Goal: Task Accomplishment & Management: Complete application form

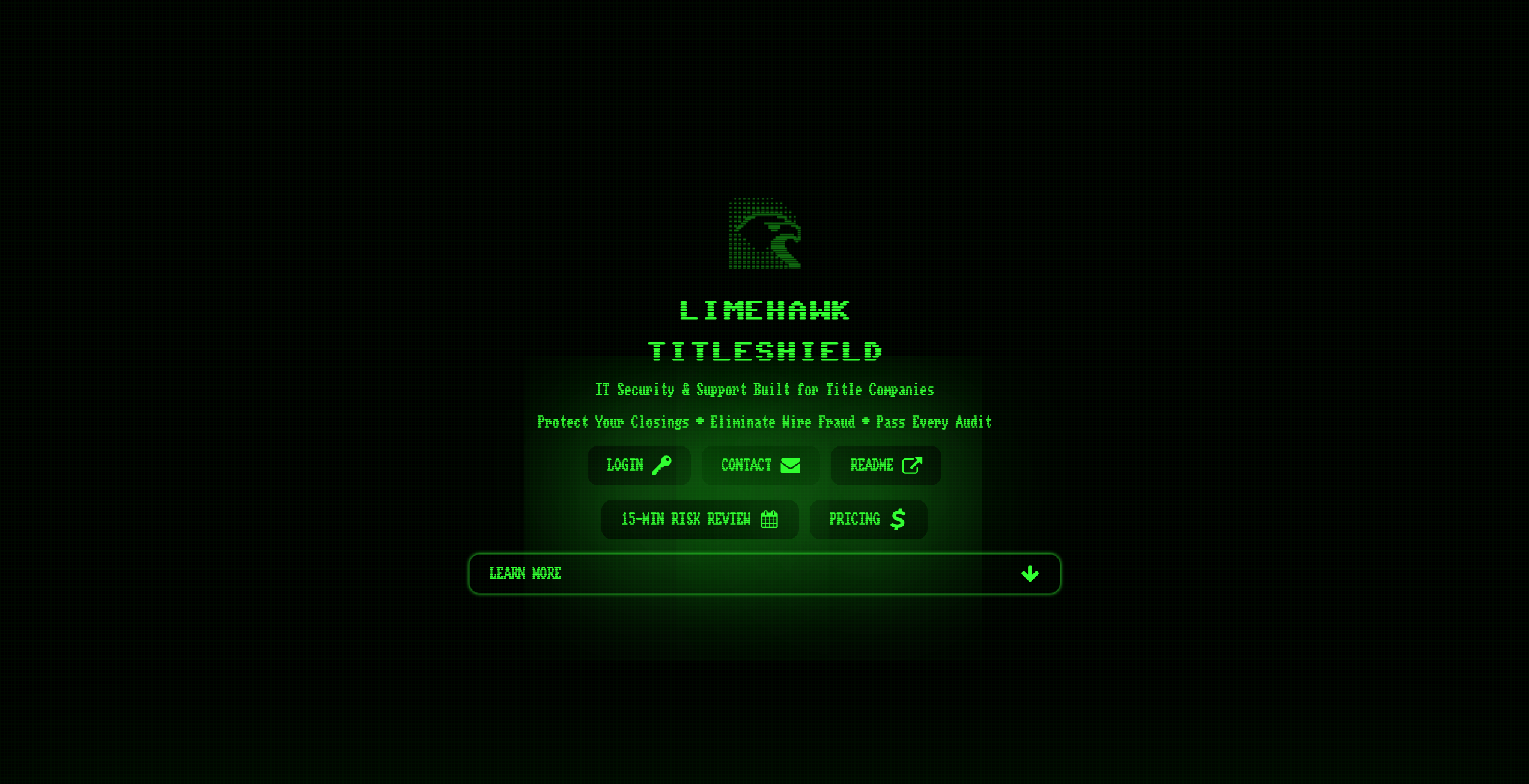
click at [776, 463] on link "Email Contact" at bounding box center [761, 466] width 118 height 40
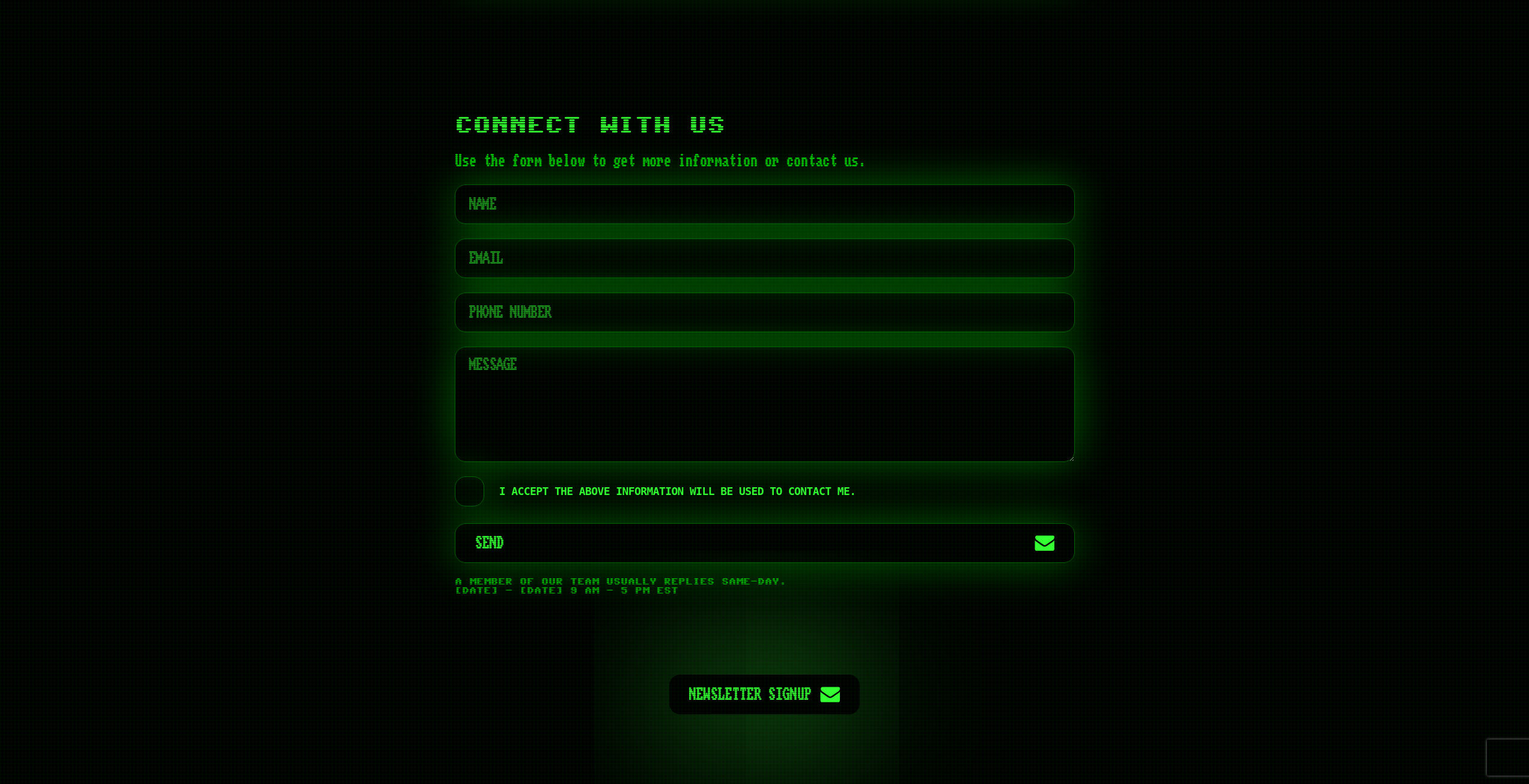
scroll to position [5902, 0]
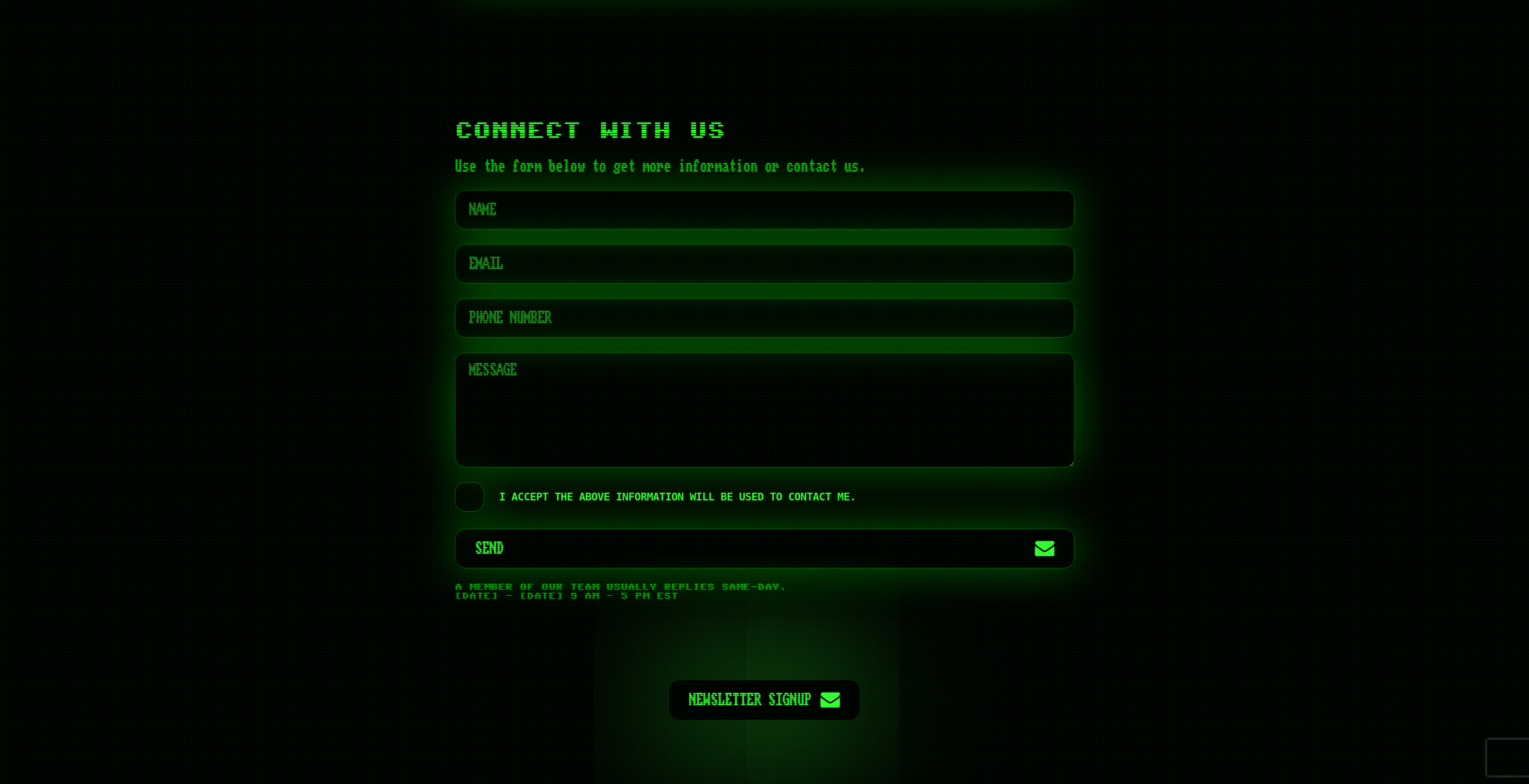
click at [466, 482] on label "I accept the above information will be used to contact me." at bounding box center [655, 497] width 401 height 30
click at [466, 483] on input "I accept the above information will be used to contact me." at bounding box center [464, 483] width 14 height 0
click at [470, 482] on label "I accept the above information will be used to contact me." at bounding box center [655, 497] width 401 height 30
click at [470, 483] on input "I accept the above information will be used to contact me." at bounding box center [464, 483] width 14 height 0
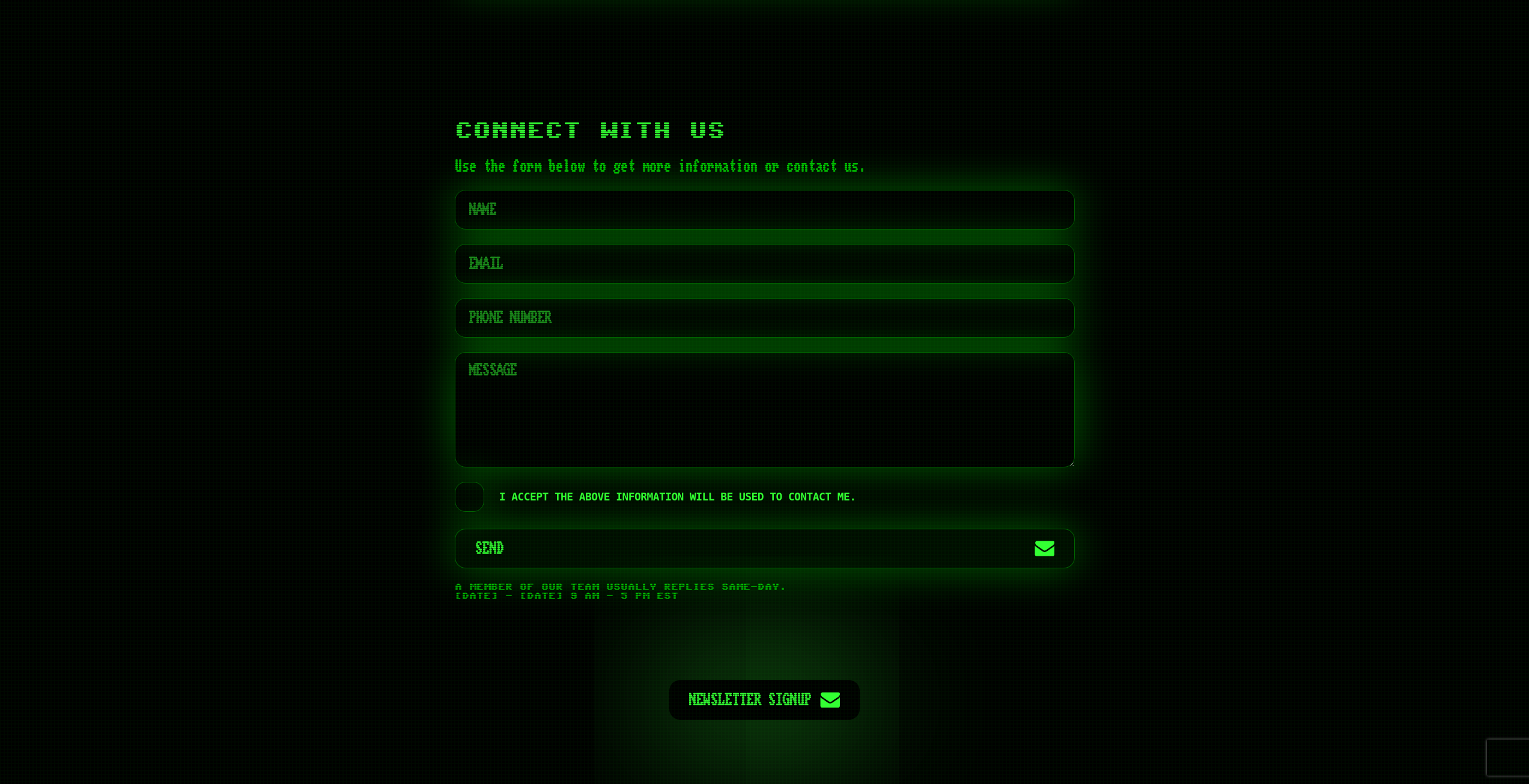
click at [531, 532] on span "Send" at bounding box center [751, 549] width 552 height 38
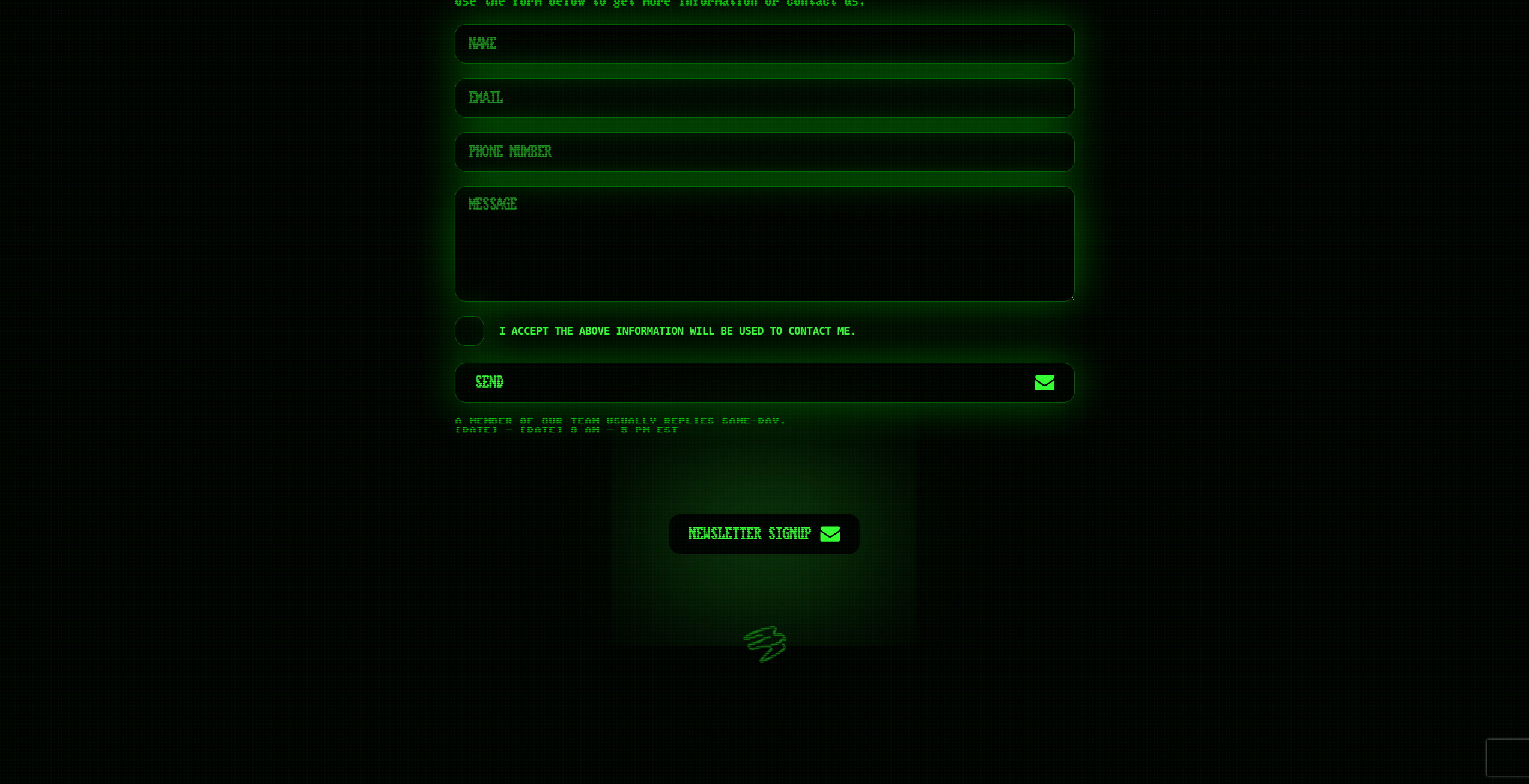
scroll to position [6071, 0]
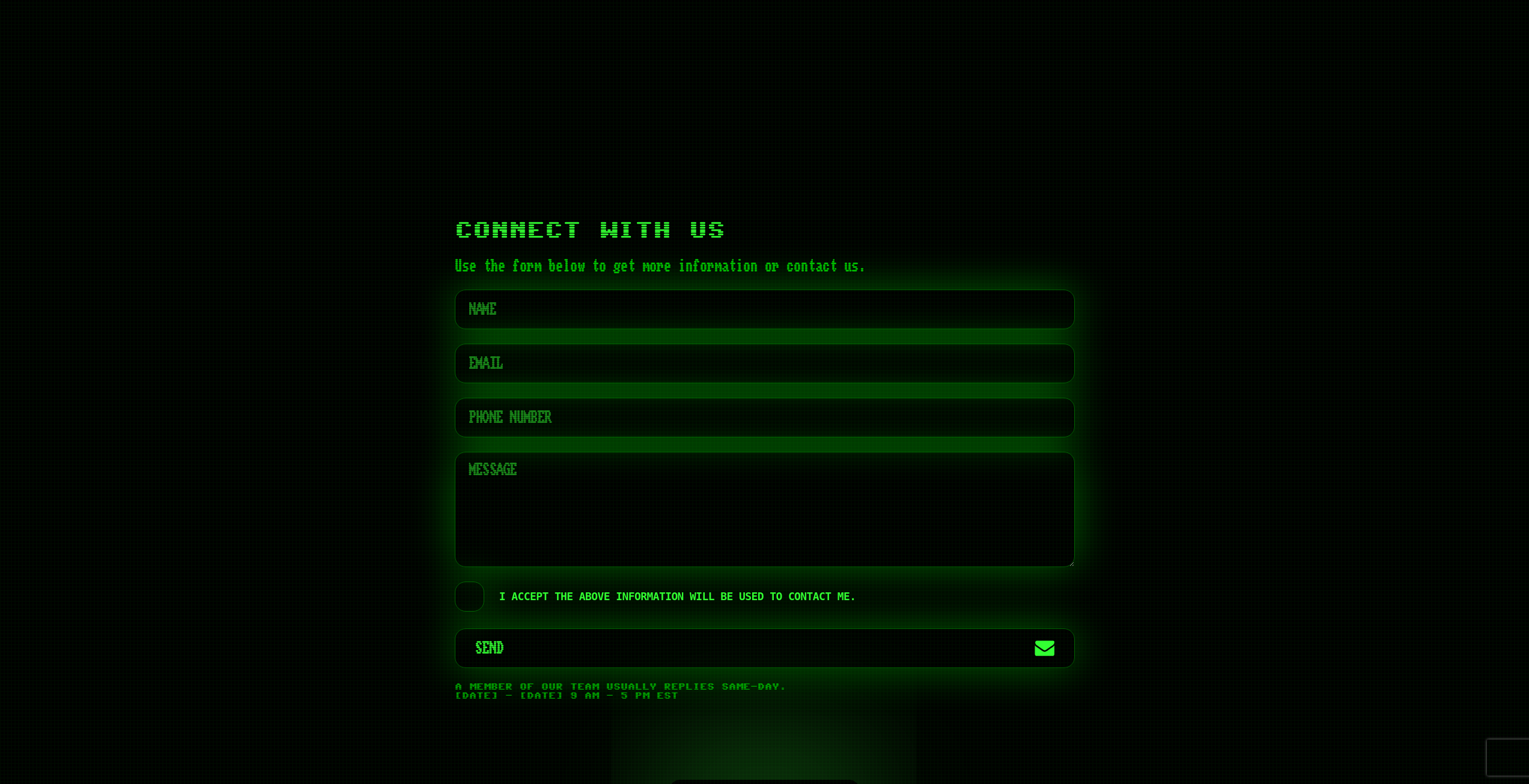
scroll to position [5947, 0]
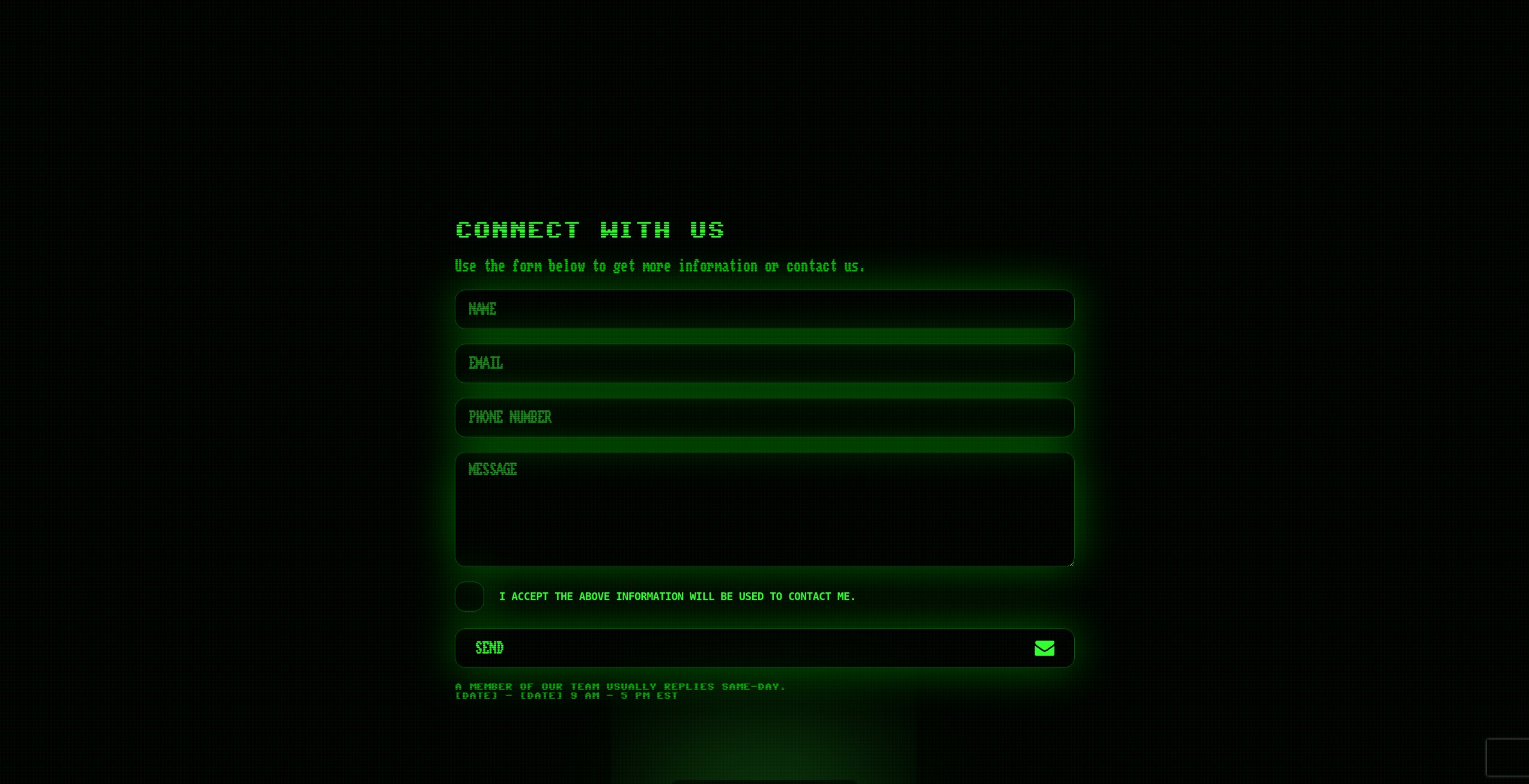
scroll to position [5947, 0]
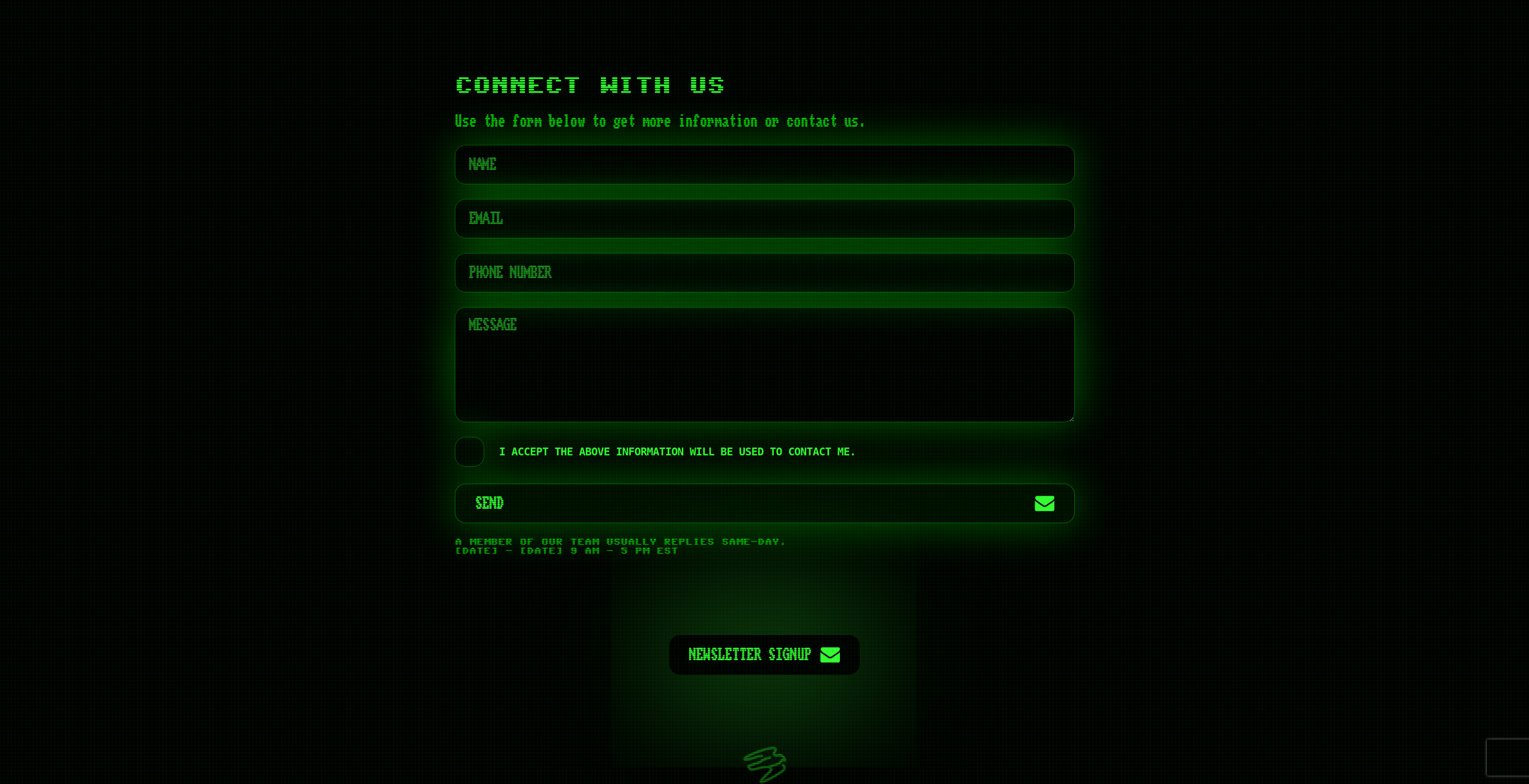
click at [543, 489] on span "Send" at bounding box center [751, 503] width 552 height 38
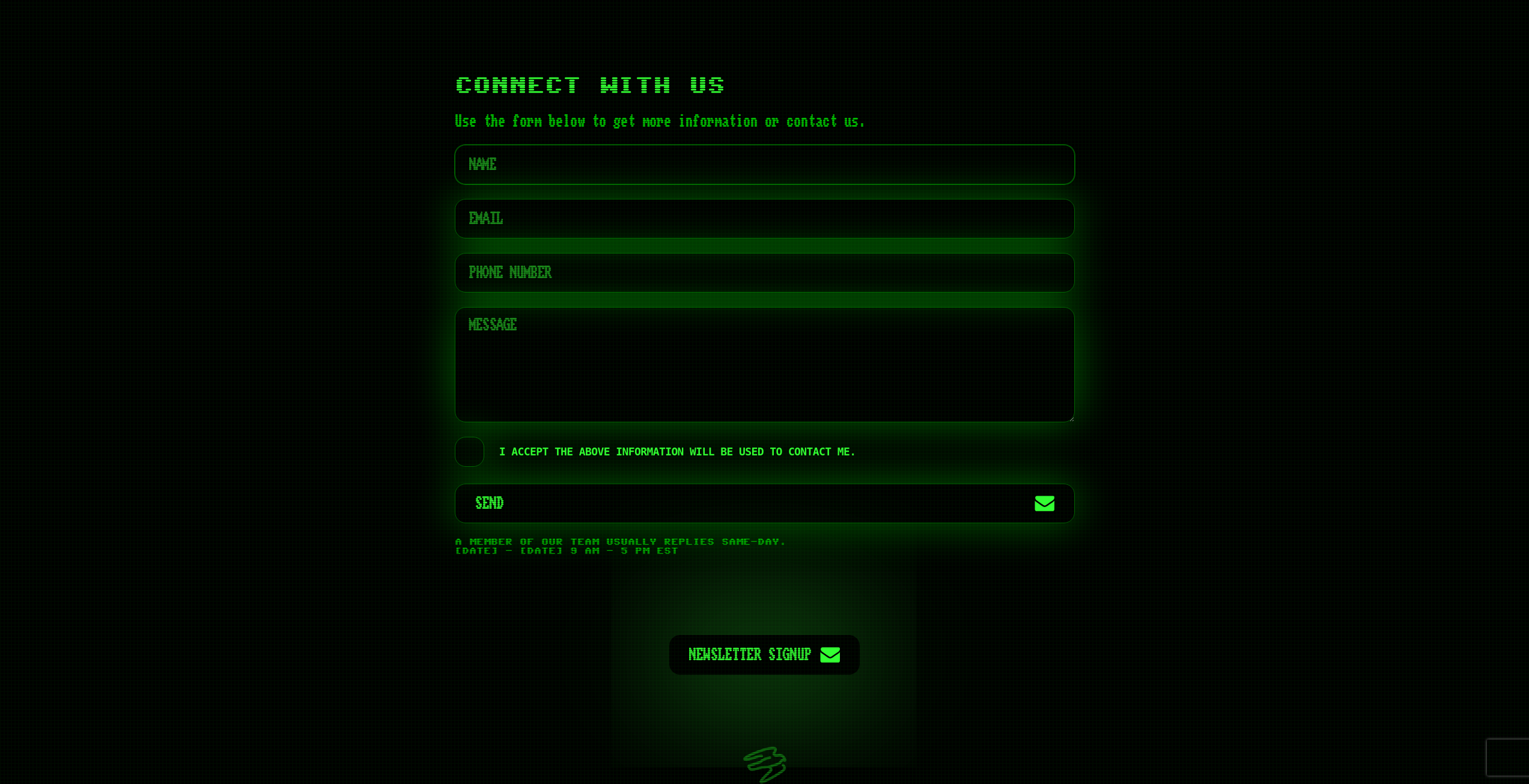
click at [629, 145] on input "text" at bounding box center [764, 165] width 620 height 40
type input "Corey Watson"
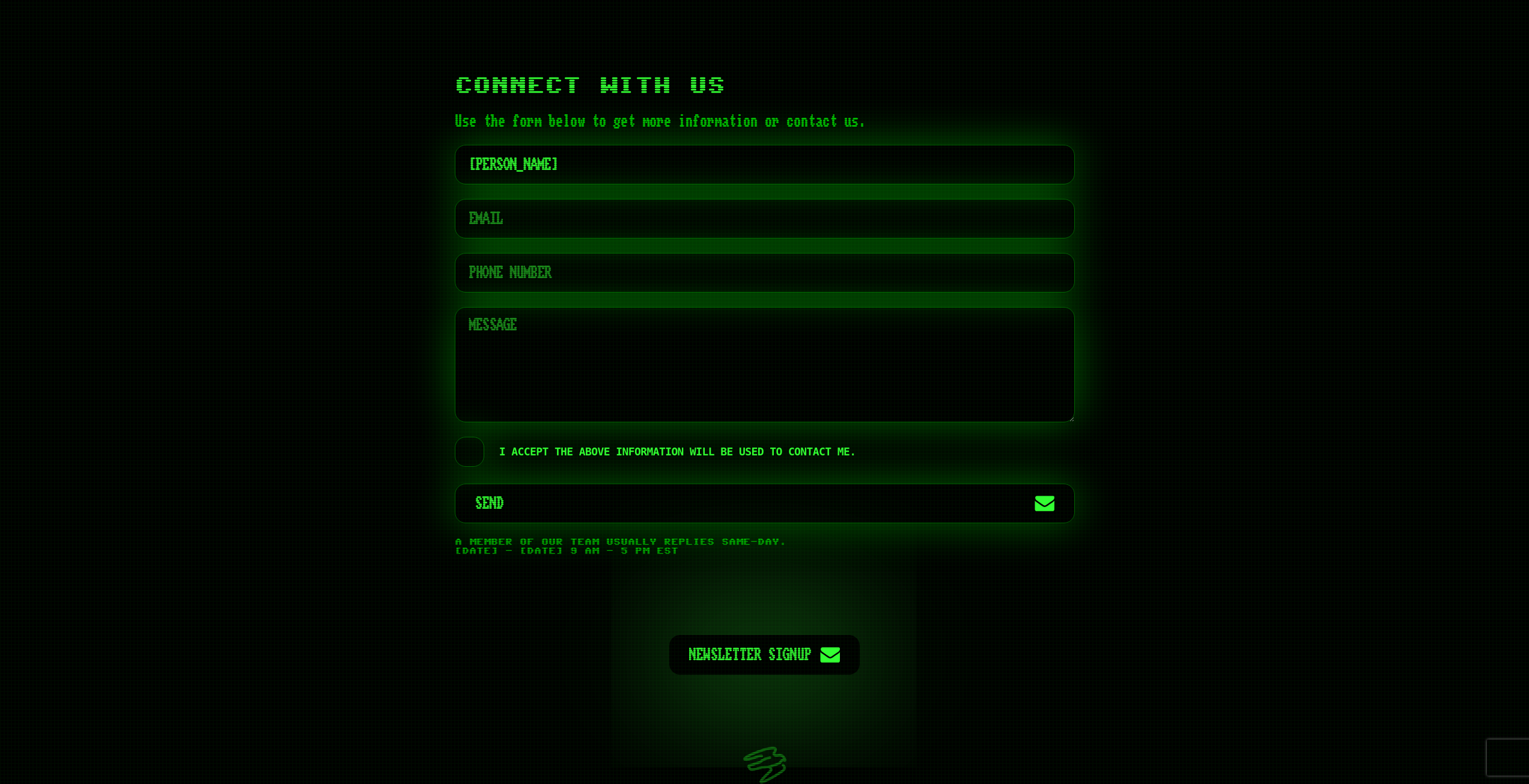
type input "cw@limehawk.io"
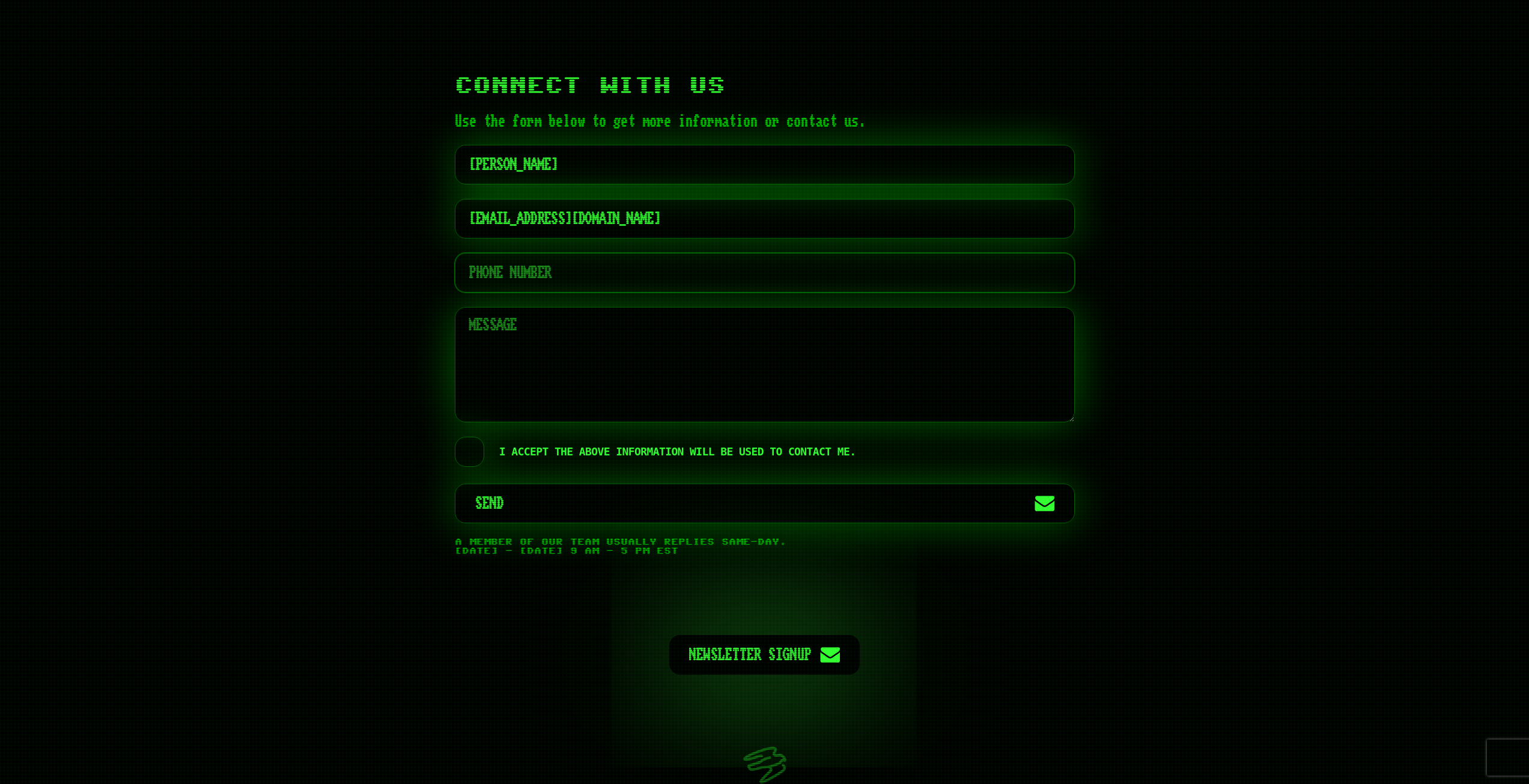
type input "8655004055"
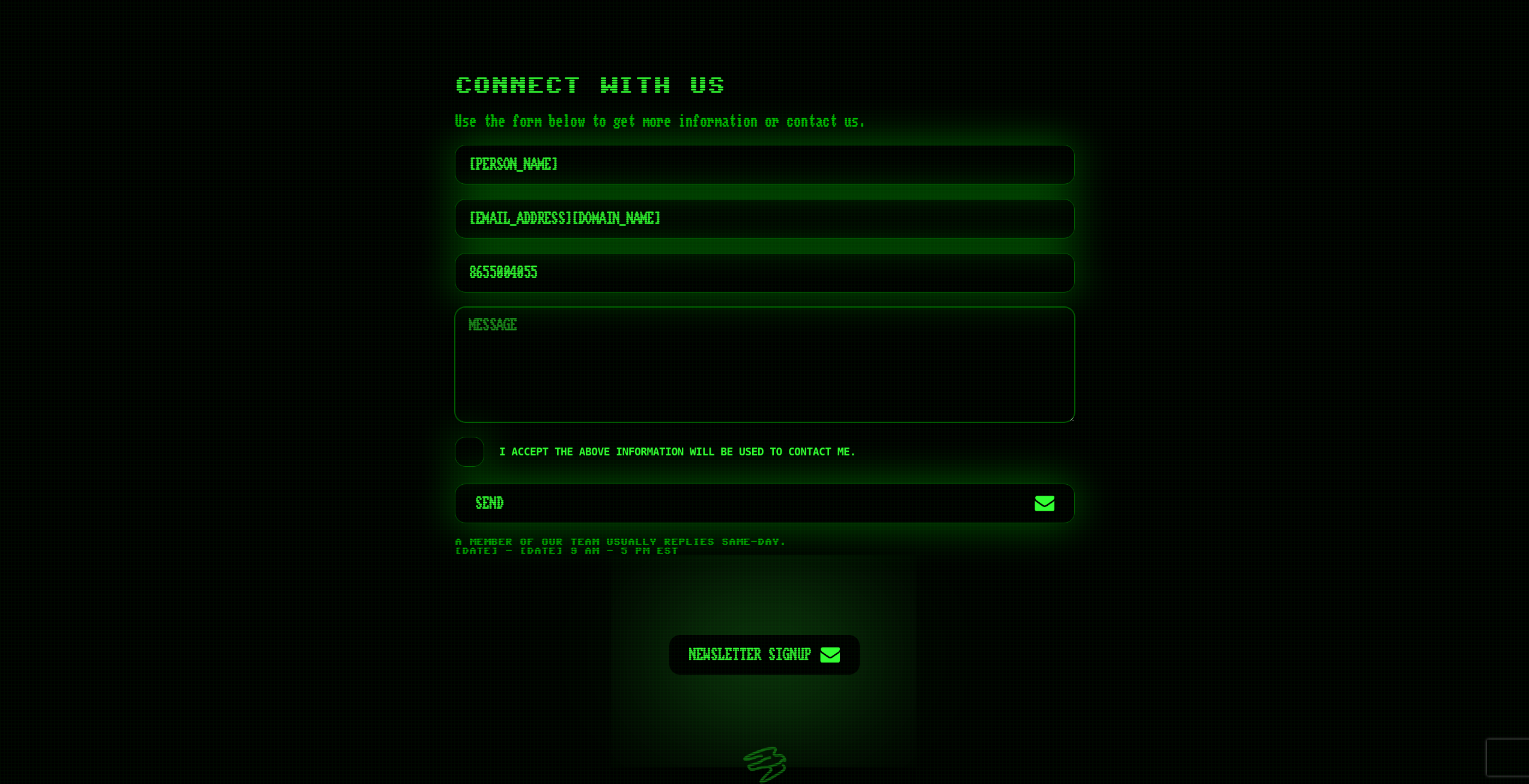
click at [512, 355] on textarea at bounding box center [764, 365] width 620 height 115
type textarea "test"
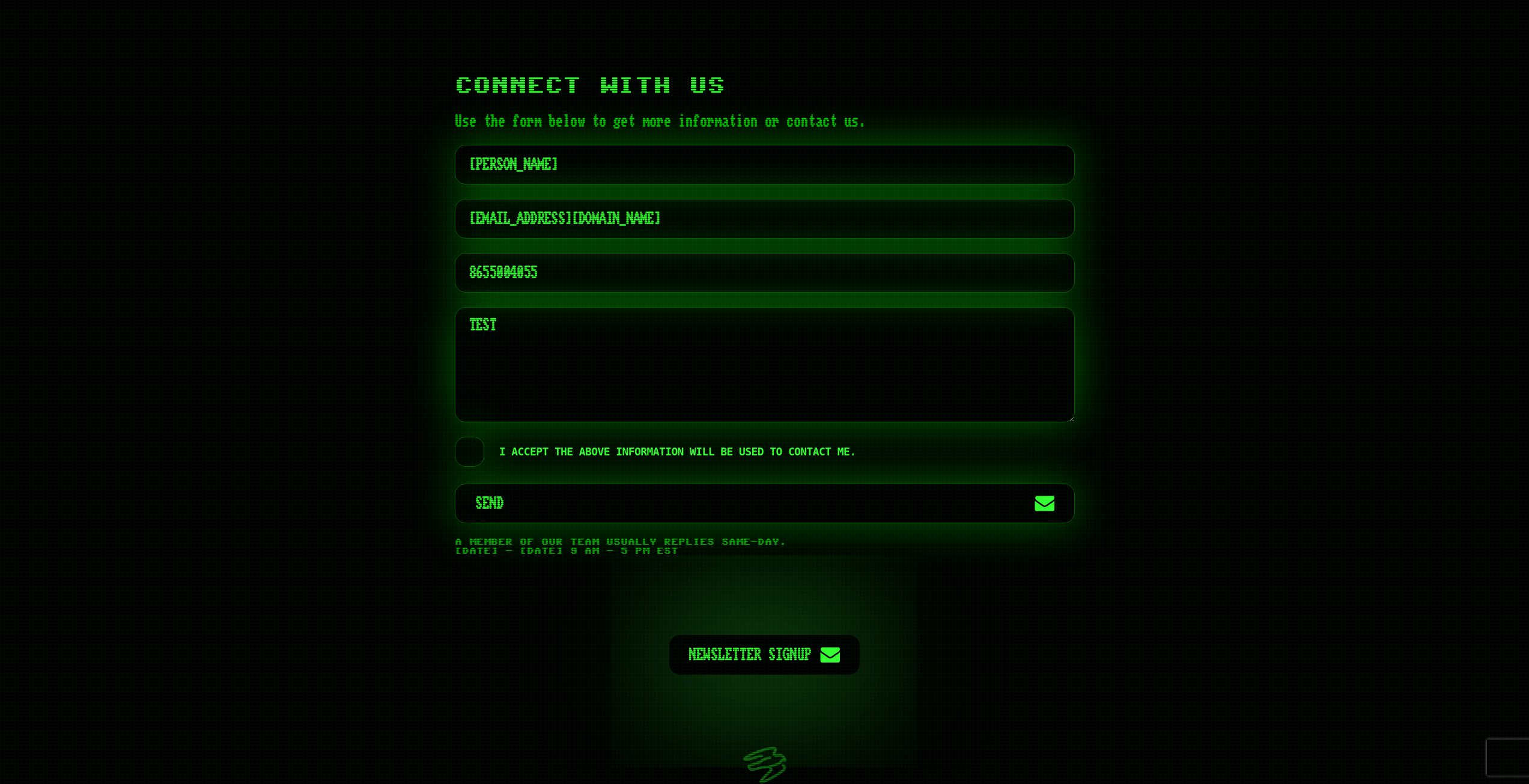
click at [472, 437] on label "I accept the above information will be used to contact me." at bounding box center [655, 452] width 401 height 30
click at [472, 438] on input "I accept the above information will be used to contact me." at bounding box center [464, 438] width 14 height 0
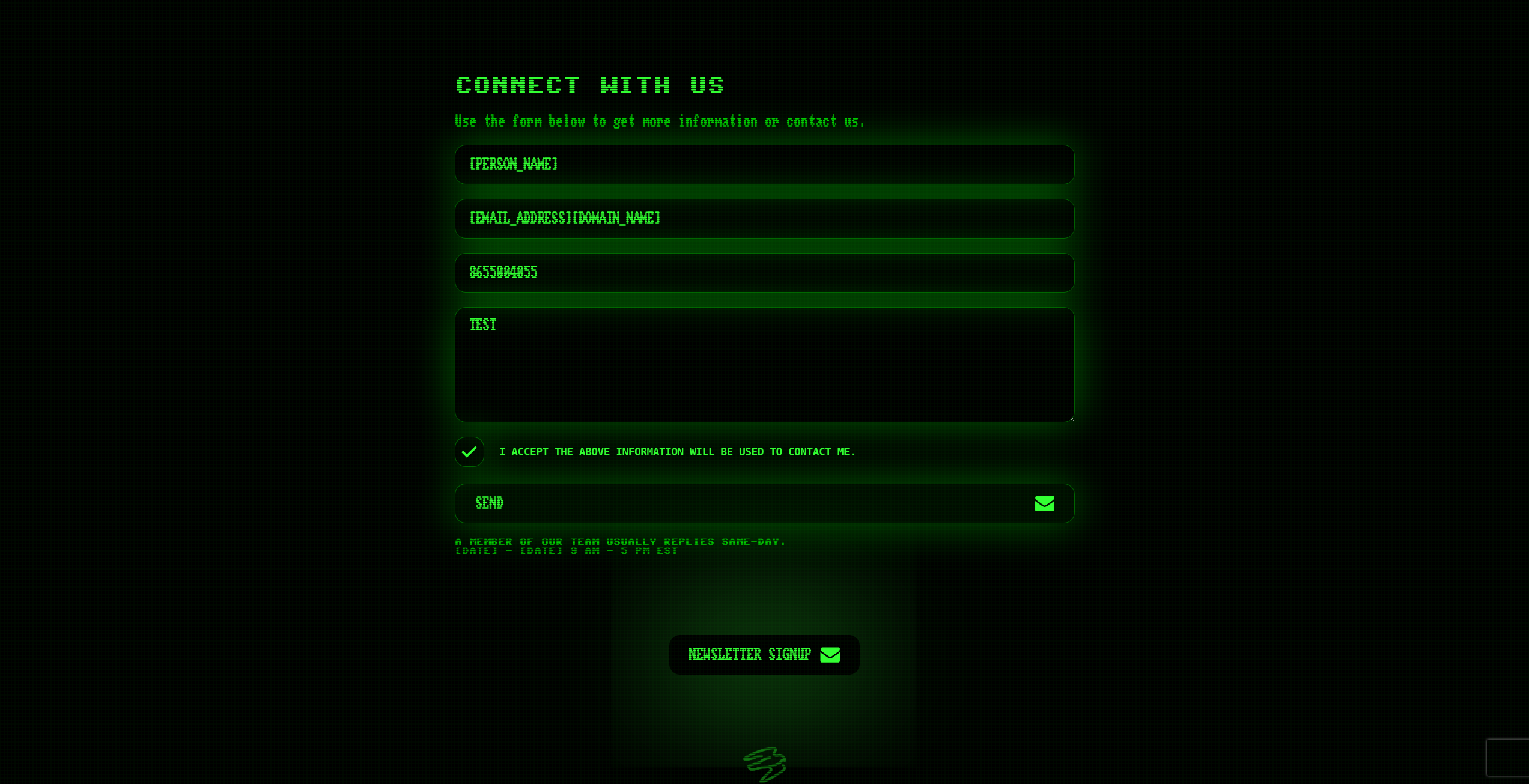
click at [555, 486] on span "Send" at bounding box center [751, 503] width 552 height 38
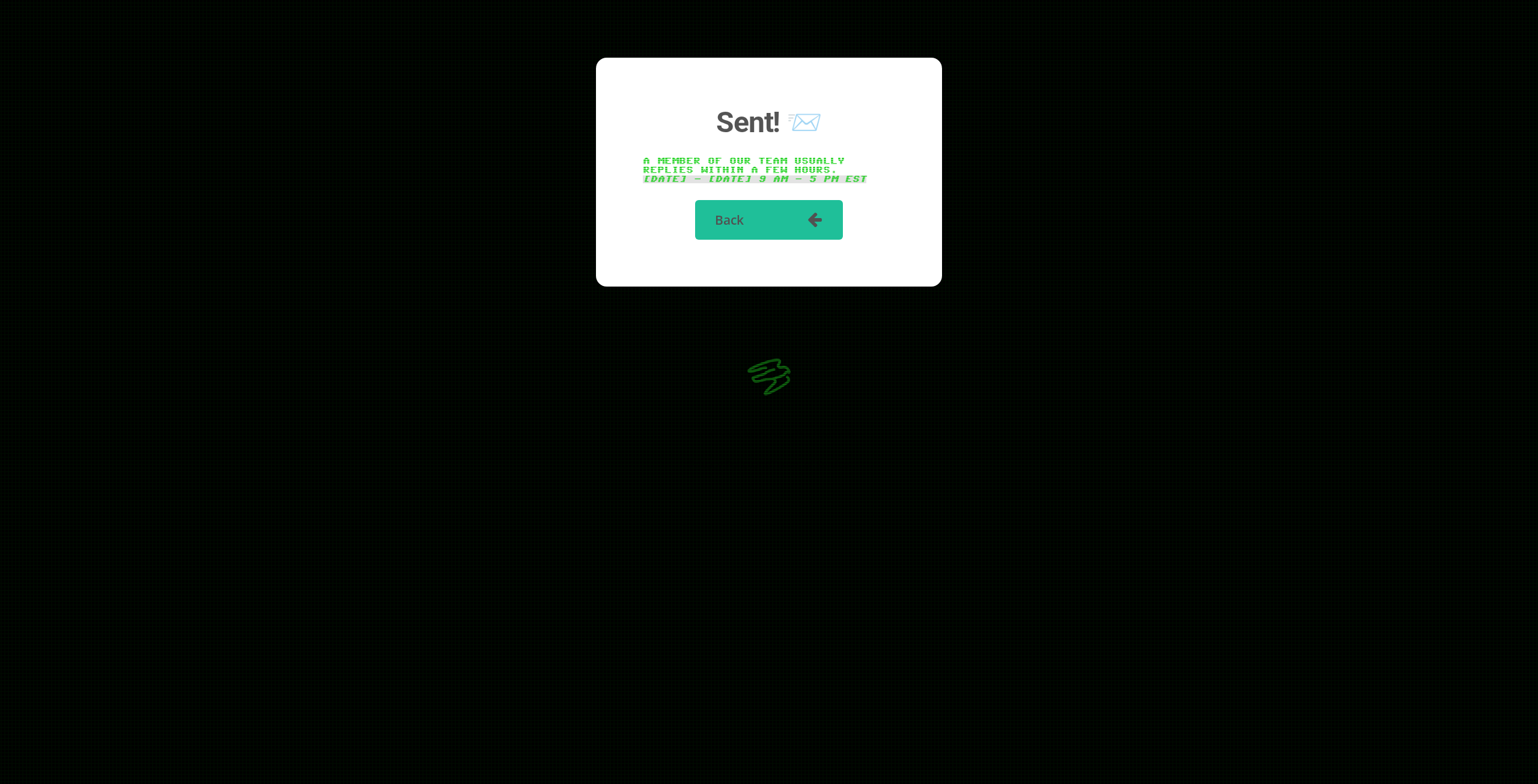
click at [766, 229] on span "Back" at bounding box center [758, 220] width 84 height 40
